Goal: Leave review/rating: Leave review/rating

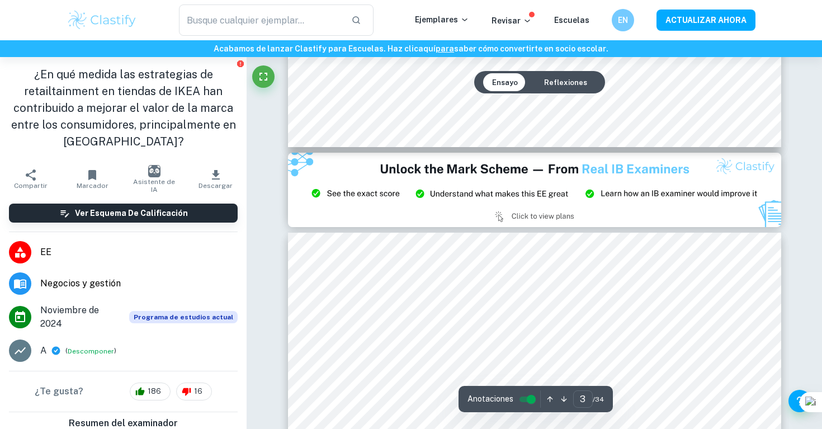
type input "2"
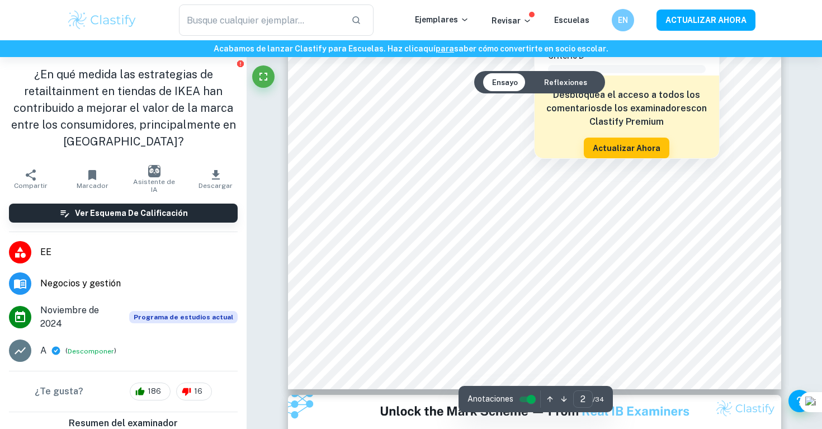
scroll to position [1053, 0]
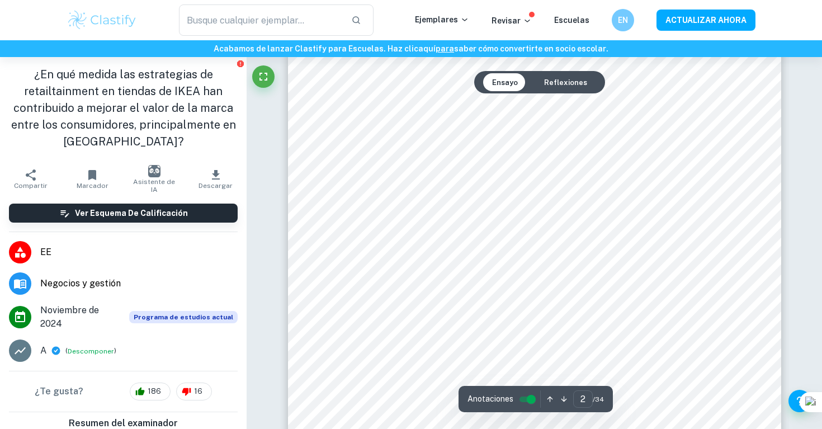
click at [377, 105] on div at bounding box center [534, 96] width 374 height 17
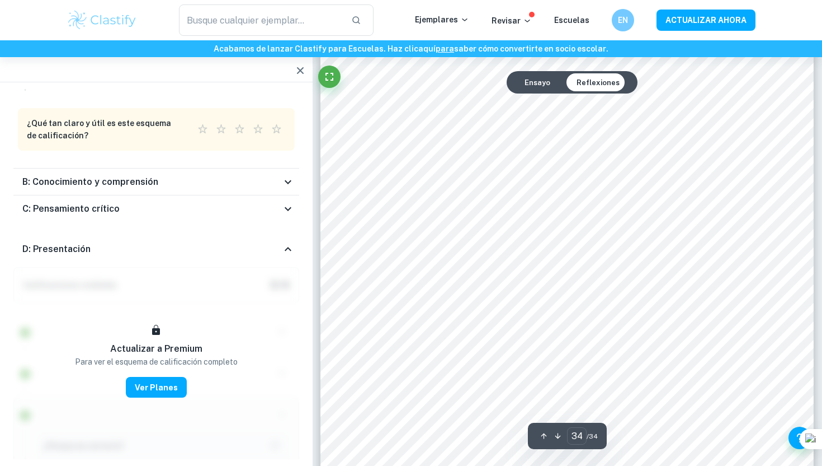
scroll to position [23980, 0]
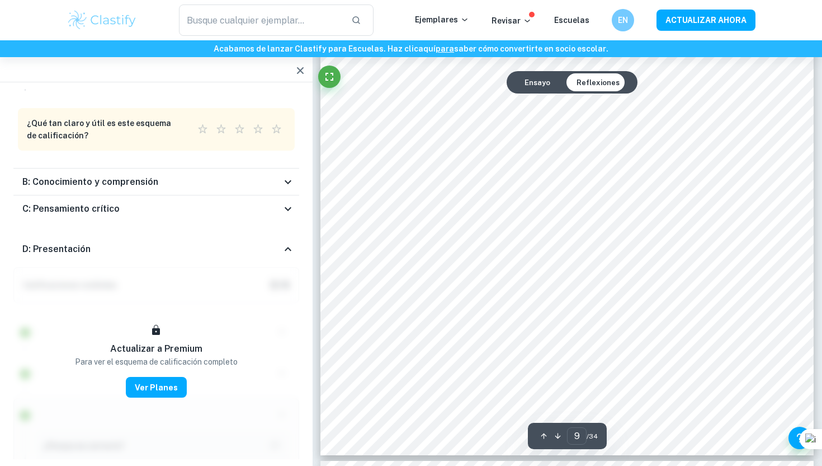
type input "8"
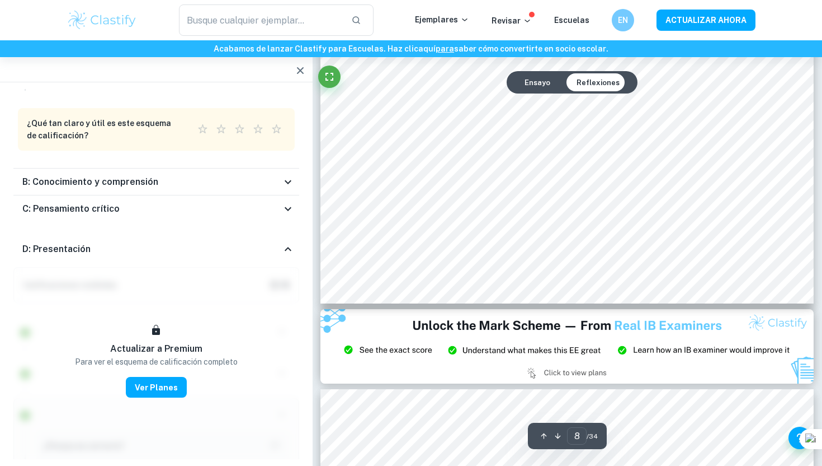
scroll to position [4930, 0]
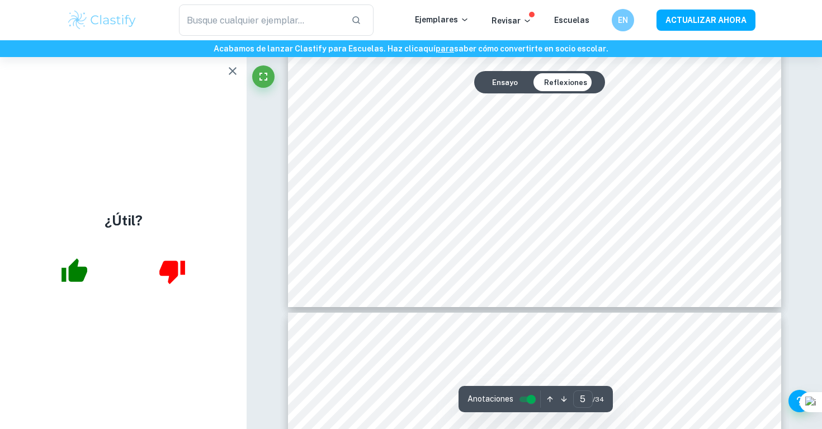
scroll to position [3444, 0]
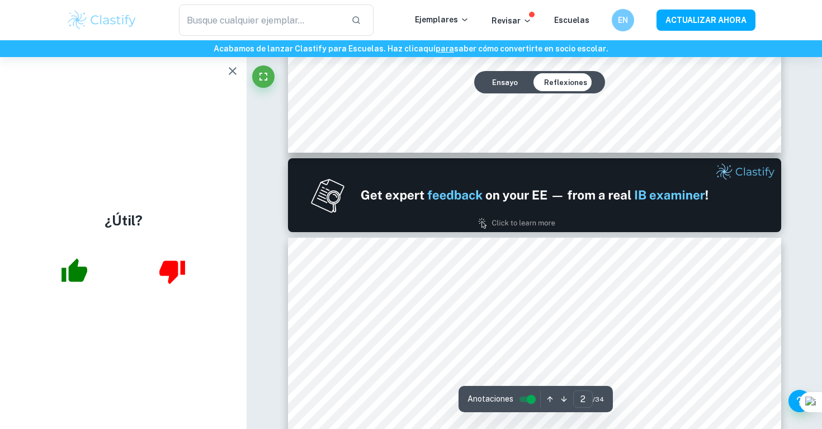
type input "1"
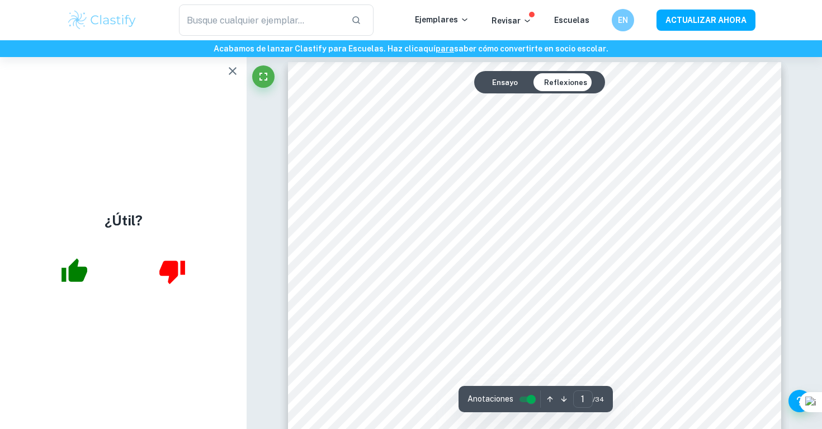
scroll to position [0, 0]
